Goal: Check status: Check status

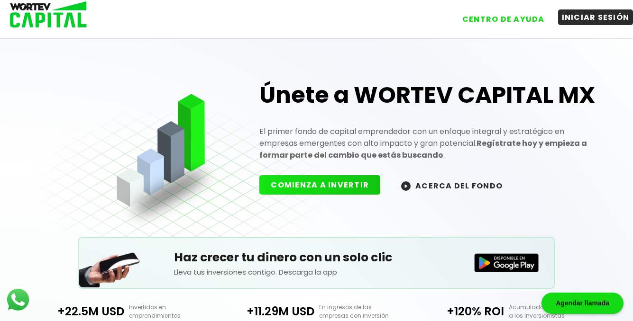
click at [594, 20] on button "INICIAR SESIÓN" at bounding box center [595, 17] width 75 height 16
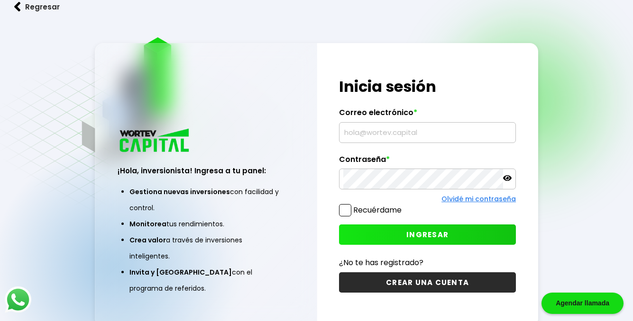
click at [393, 132] on input "text" at bounding box center [427, 133] width 168 height 20
type input "[EMAIL_ADDRESS][DOMAIN_NAME]"
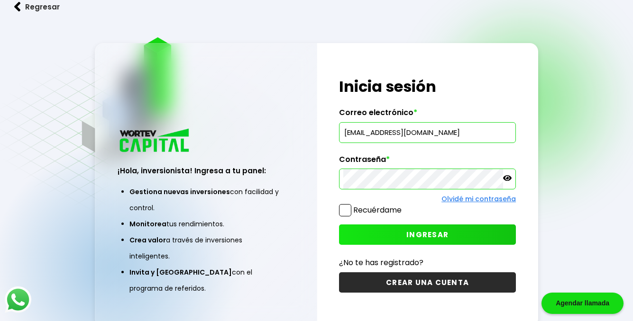
click at [505, 179] on icon at bounding box center [507, 178] width 9 height 9
click at [396, 235] on button "INGRESAR" at bounding box center [427, 235] width 177 height 20
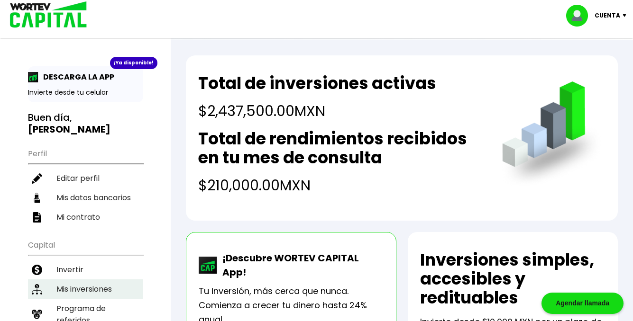
click at [96, 288] on li "Mis inversiones" at bounding box center [85, 289] width 115 height 19
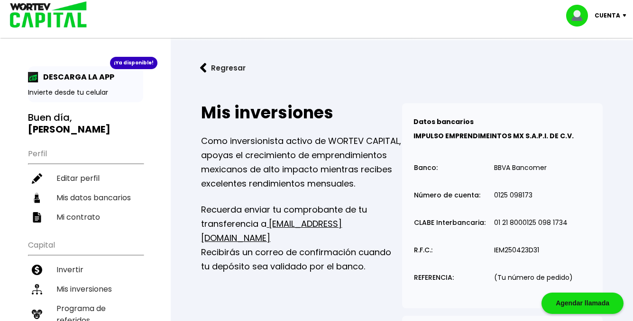
click at [156, 98] on div "¡Ya disponible! DESCARGA LA APP Invierte desde tu celular Buen día, [PERSON_NAM…" at bounding box center [85, 300] width 171 height 583
click at [202, 68] on img at bounding box center [203, 68] width 7 height 10
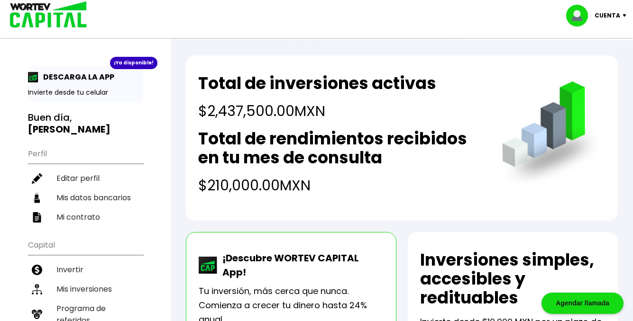
click at [379, 190] on h4 "$210,000.00 MXN" at bounding box center [340, 185] width 284 height 21
click at [76, 289] on li "Mis inversiones" at bounding box center [85, 289] width 115 height 19
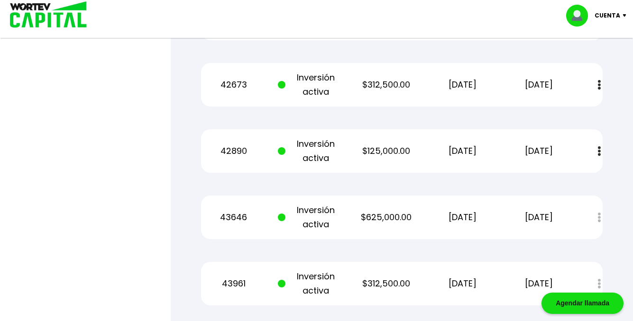
scroll to position [521, 0]
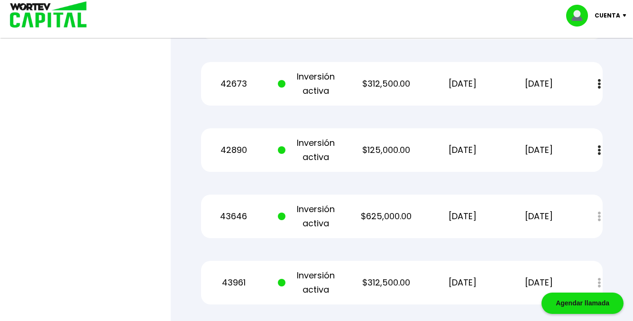
click at [110, 177] on div at bounding box center [316, 160] width 633 height 321
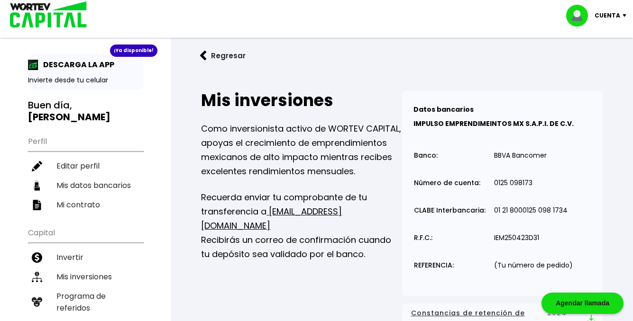
scroll to position [0, 0]
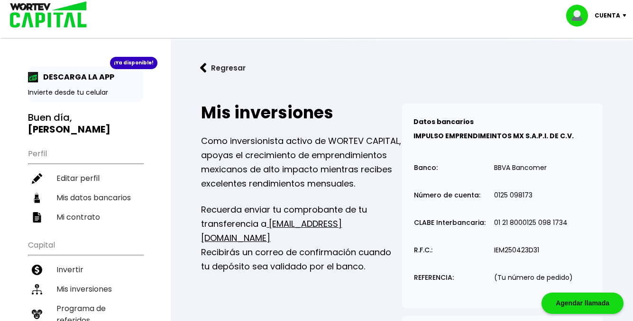
click at [203, 71] on img at bounding box center [203, 68] width 7 height 10
